Goal: Information Seeking & Learning: Learn about a topic

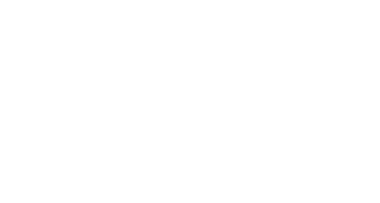
scroll to position [8504628, 0]
